Goal: Obtain resource: Download file/media

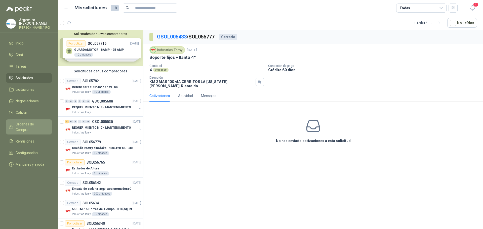
click at [30, 127] on span "Órdenes de Compra" at bounding box center [31, 126] width 31 height 11
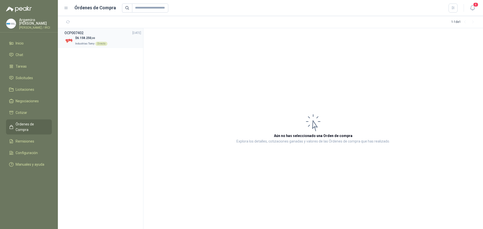
click at [93, 39] on span "6.158.250 ,00" at bounding box center [86, 38] width 18 height 4
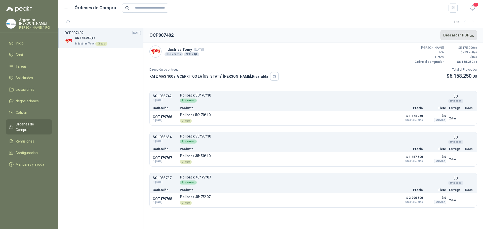
click at [454, 35] on button "Descargar PDF" at bounding box center [458, 35] width 37 height 10
